Goal: Browse casually

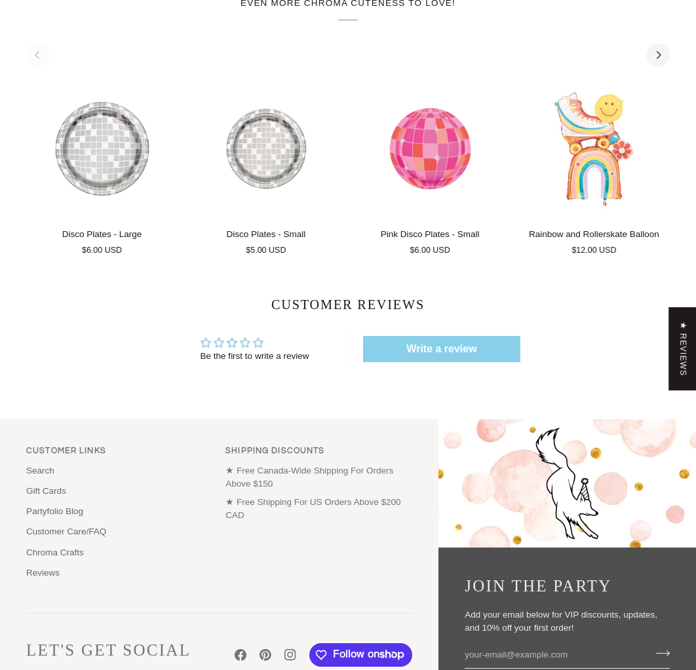
scroll to position [703, 0]
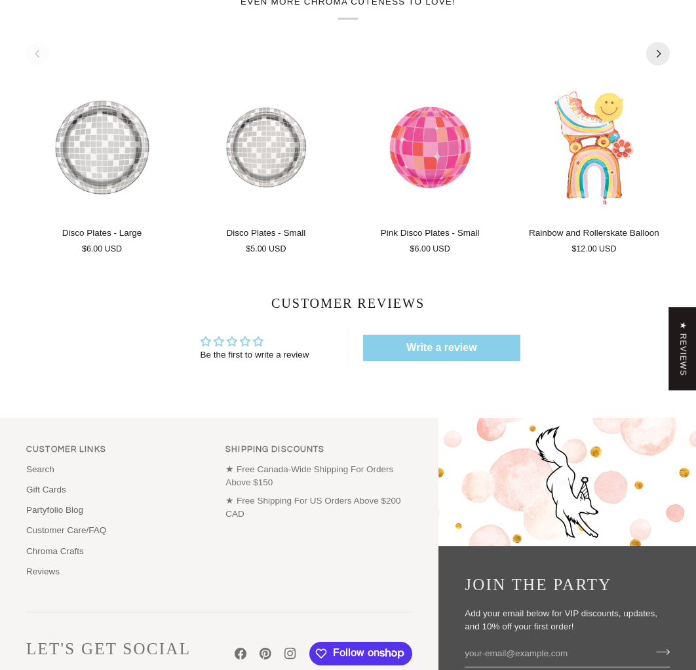
click at [664, 62] on button "Next" at bounding box center [658, 54] width 24 height 24
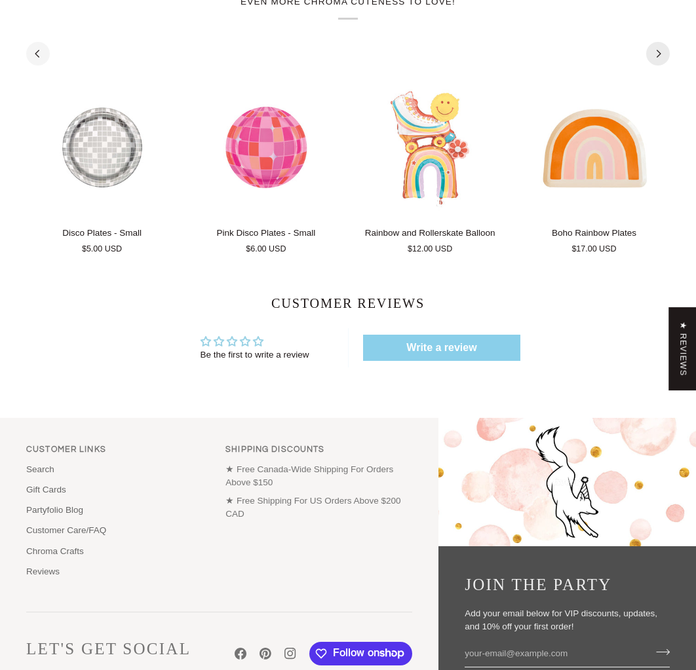
click at [668, 61] on button "Next" at bounding box center [658, 54] width 24 height 24
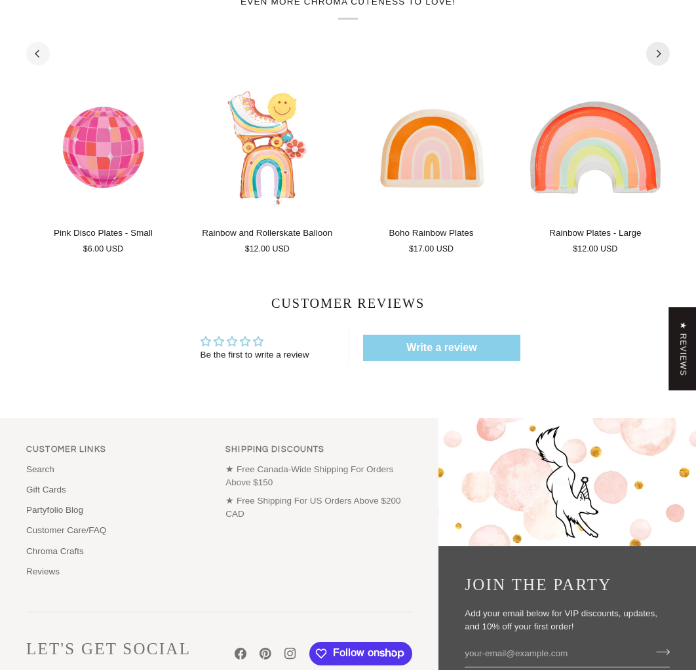
click at [668, 61] on button "Next" at bounding box center [658, 54] width 24 height 24
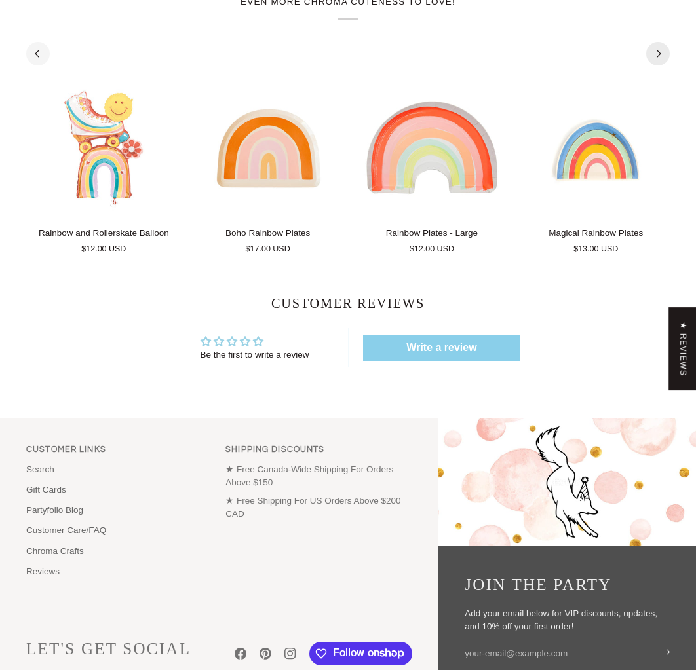
click at [668, 61] on button "Next" at bounding box center [658, 54] width 24 height 24
